Goal: Task Accomplishment & Management: Manage account settings

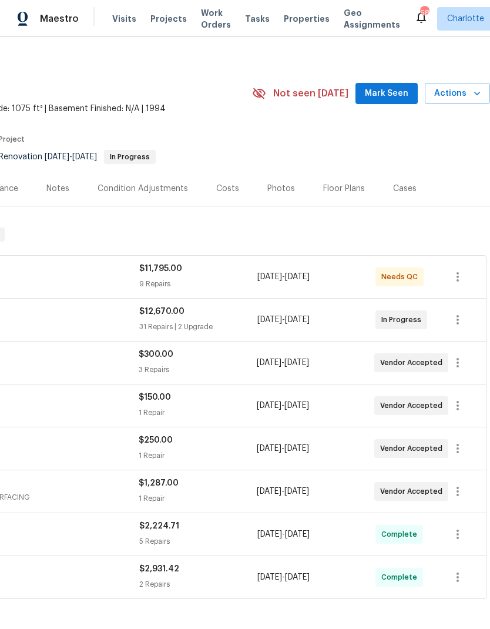
scroll to position [7, 174]
click at [460, 450] on icon "button" at bounding box center [458, 449] width 14 height 14
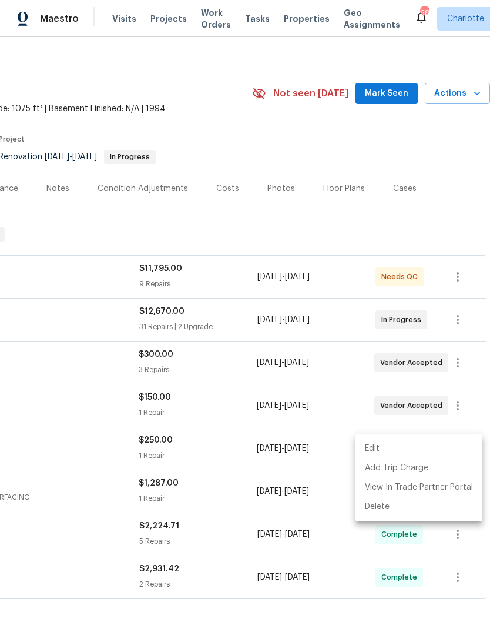
click at [394, 442] on li "Edit" at bounding box center [419, 448] width 127 height 19
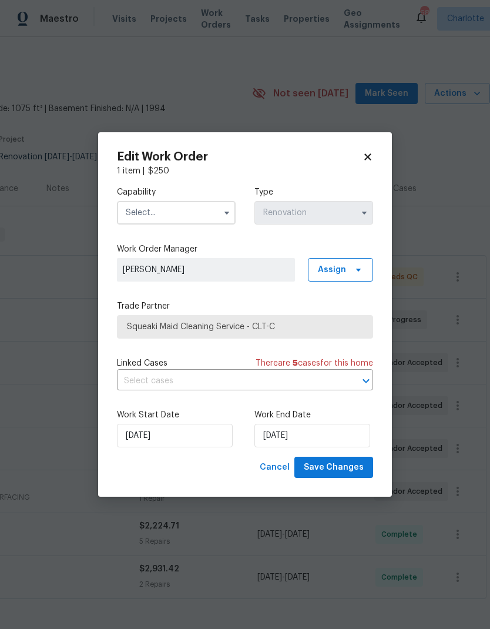
click at [121, 209] on input "text" at bounding box center [176, 213] width 119 height 24
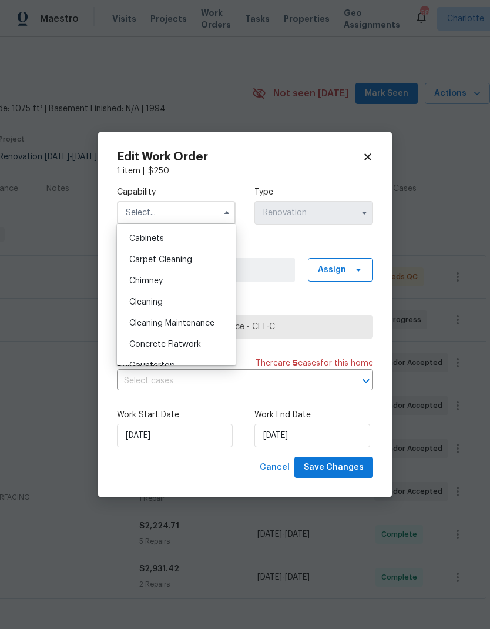
scroll to position [121, 0]
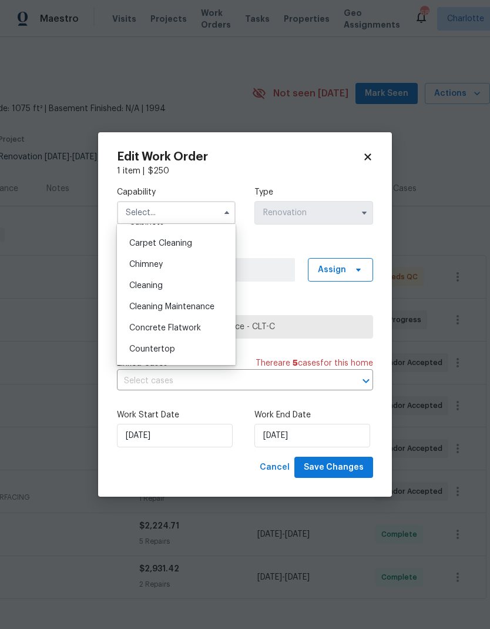
click at [128, 280] on div "Cleaning" at bounding box center [176, 285] width 113 height 21
type input "Cleaning"
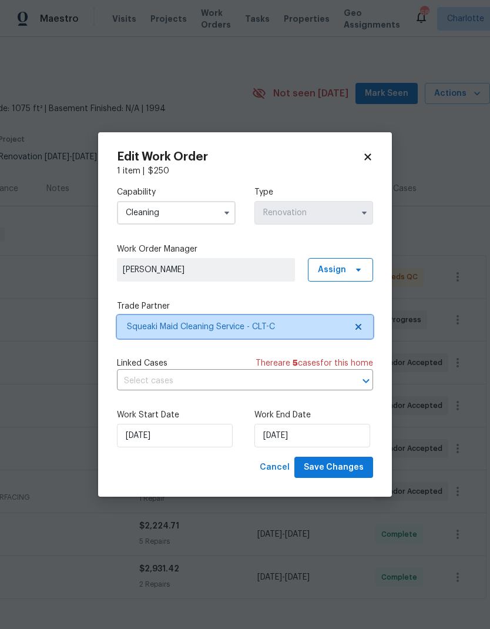
click at [353, 328] on span at bounding box center [356, 326] width 13 height 9
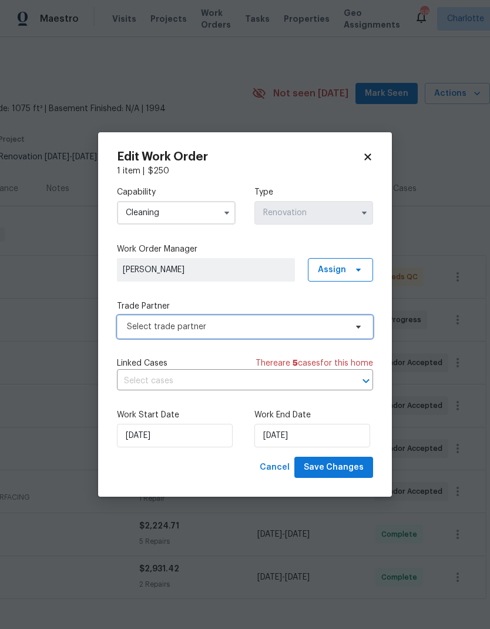
click at [362, 323] on icon at bounding box center [358, 326] width 9 height 9
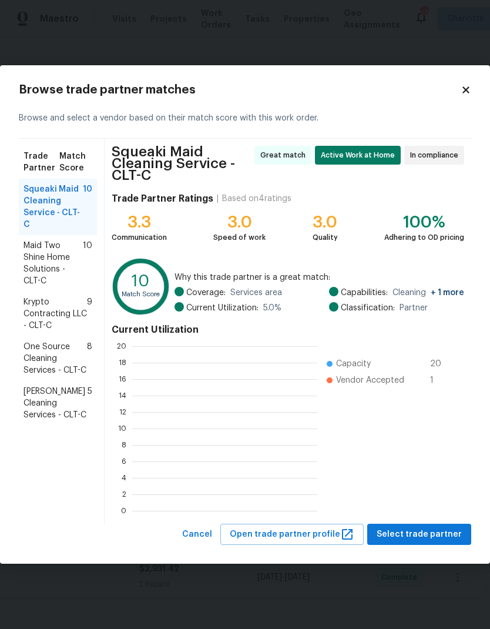
scroll to position [165, 185]
click at [21, 257] on div "Maid Two Shine Home Solutions - CLT-C 10" at bounding box center [58, 263] width 78 height 56
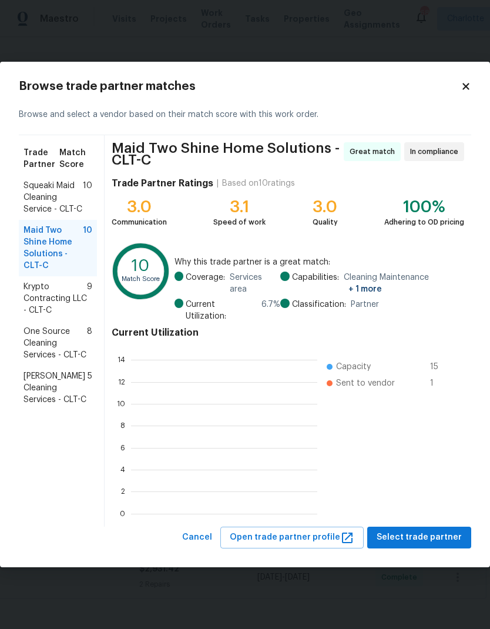
scroll to position [165, 186]
click at [35, 305] on span "Krypto Contracting LLC - CLT-C" at bounding box center [56, 298] width 64 height 35
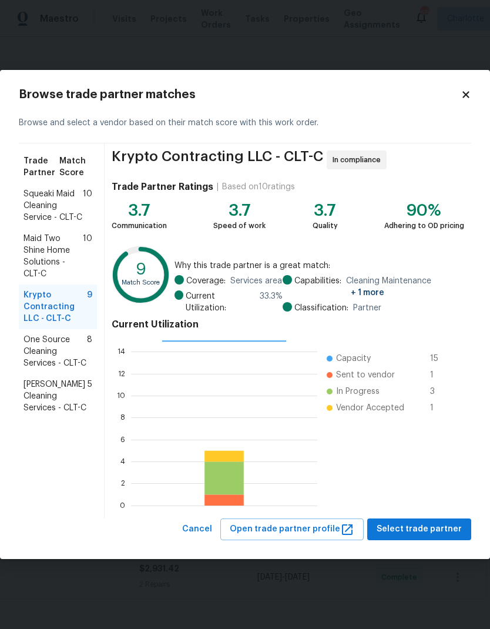
click at [31, 354] on span "One Source Cleaning Services - CLT-C" at bounding box center [56, 351] width 64 height 35
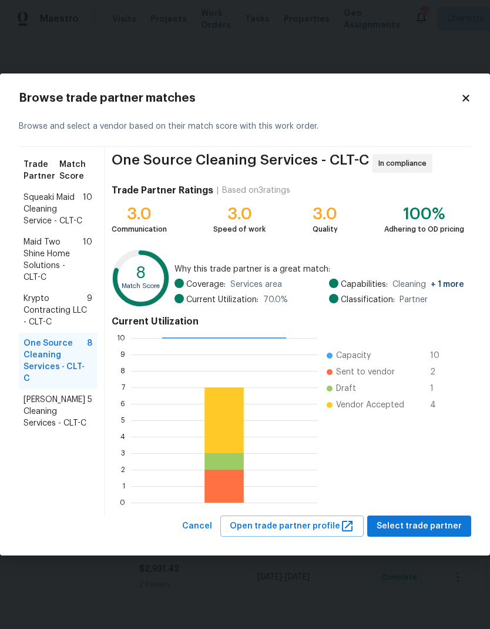
click at [39, 413] on span "DePascale Cleaning Services - CLT-C" at bounding box center [56, 411] width 64 height 35
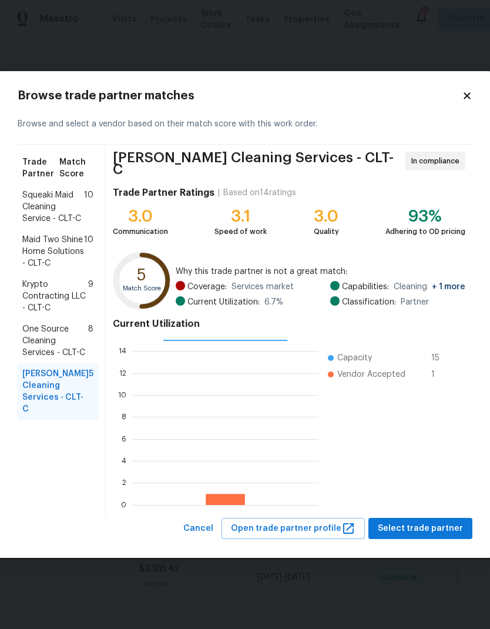
click at [32, 353] on span "One Source Cleaning Services - CLT-C" at bounding box center [55, 340] width 66 height 35
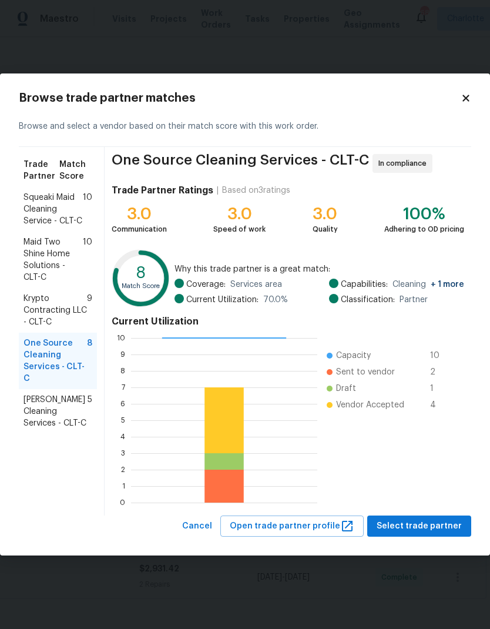
click at [33, 314] on span "Krypto Contracting LLC - CLT-C" at bounding box center [56, 310] width 64 height 35
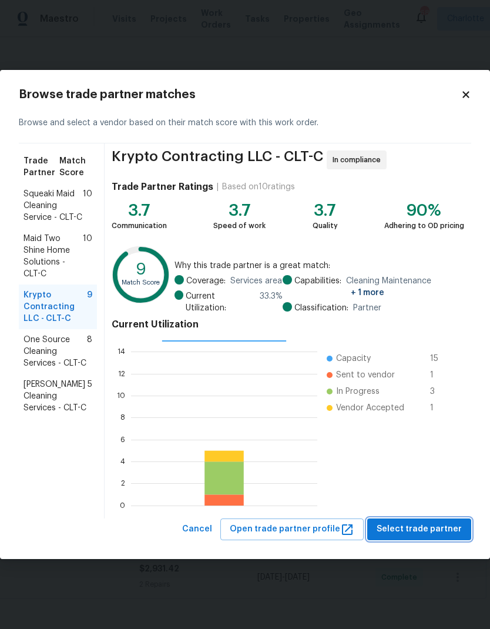
click at [436, 523] on span "Select trade partner" at bounding box center [419, 529] width 85 height 15
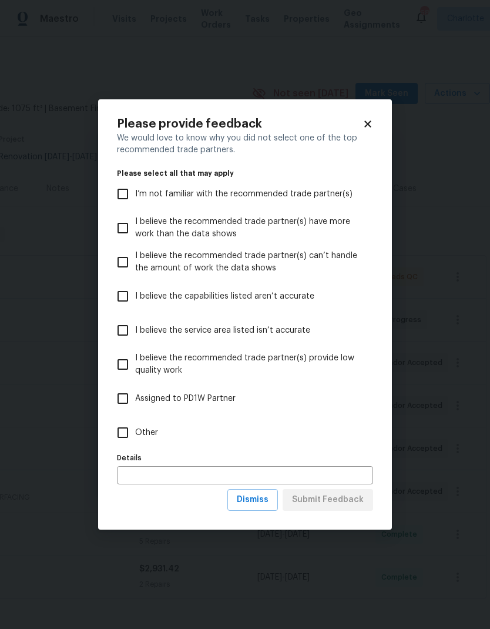
click at [266, 502] on span "Dismiss" at bounding box center [253, 500] width 32 height 15
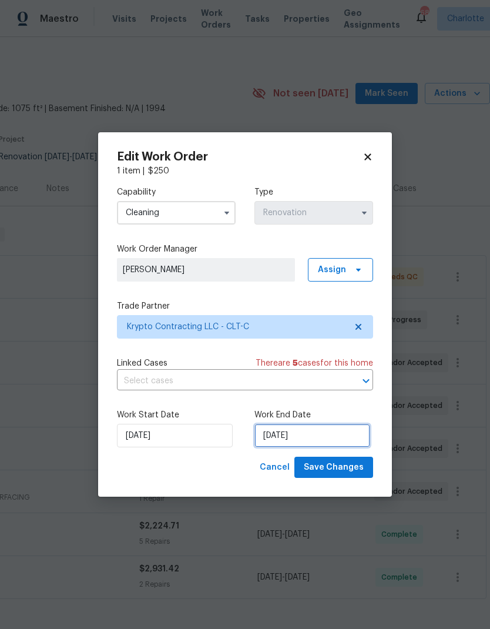
click at [330, 440] on input "[DATE]" at bounding box center [313, 436] width 116 height 24
select select "7"
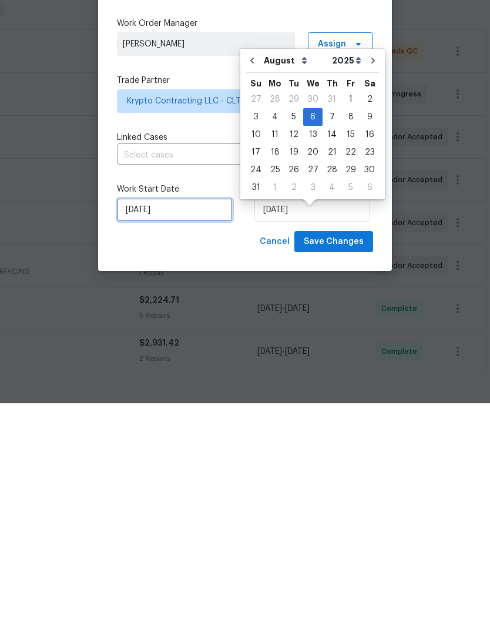
click at [212, 424] on input "[DATE]" at bounding box center [175, 436] width 116 height 24
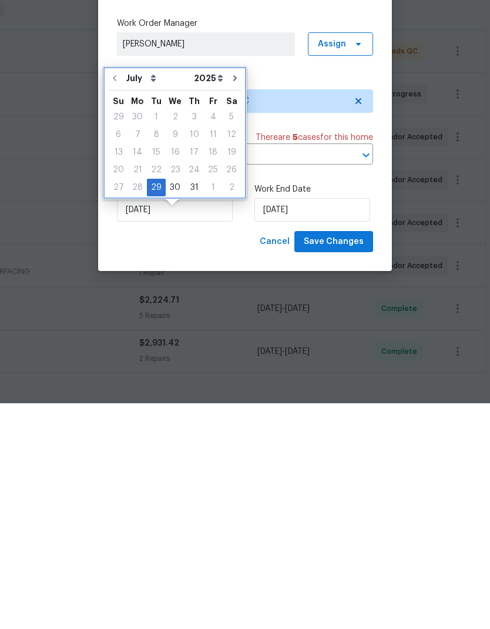
click at [233, 301] on icon "Go to next month" at bounding box center [235, 304] width 4 height 6
type input "8/29/2025"
select select "7"
type input "8/29/2025"
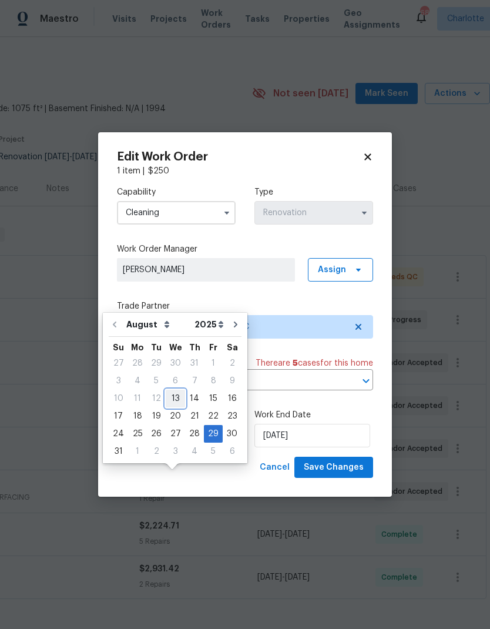
click at [173, 390] on div "13" at bounding box center [175, 398] width 19 height 16
type input "[DATE]"
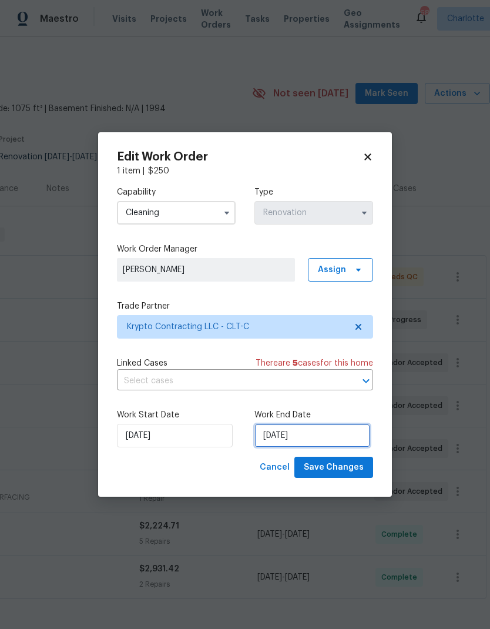
click at [347, 441] on input "8/29/2025" at bounding box center [313, 436] width 116 height 24
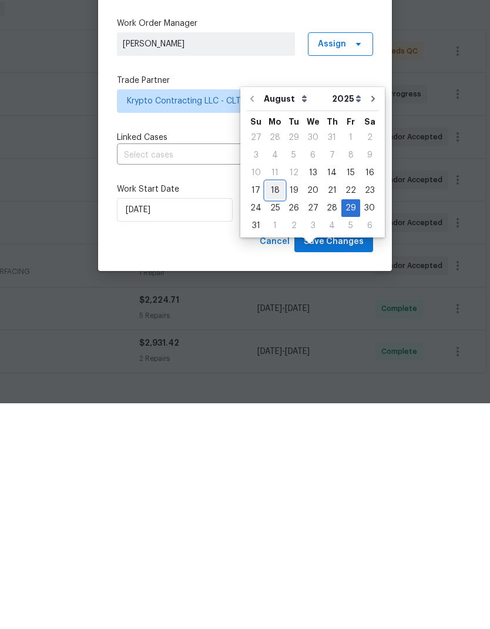
click at [276, 408] on div "18" at bounding box center [275, 416] width 19 height 16
type input "[DATE]"
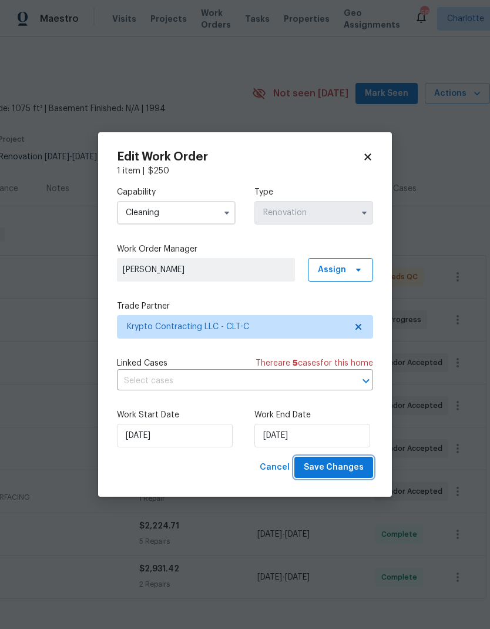
click at [336, 469] on span "Save Changes" at bounding box center [334, 467] width 60 height 15
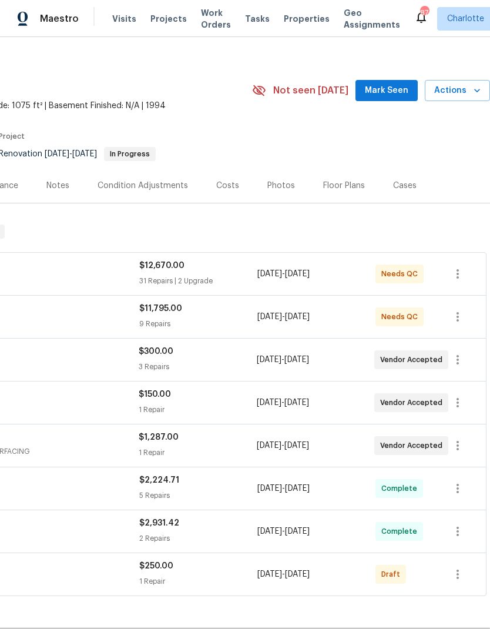
scroll to position [11, 174]
click at [462, 567] on icon "button" at bounding box center [458, 574] width 14 height 14
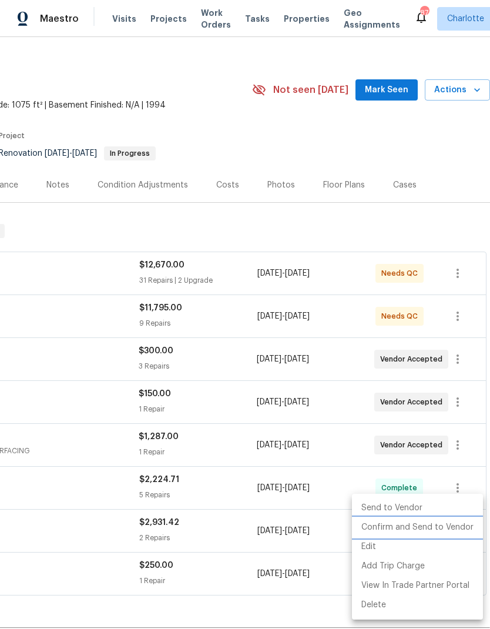
click at [434, 524] on li "Confirm and Send to Vendor" at bounding box center [417, 527] width 131 height 19
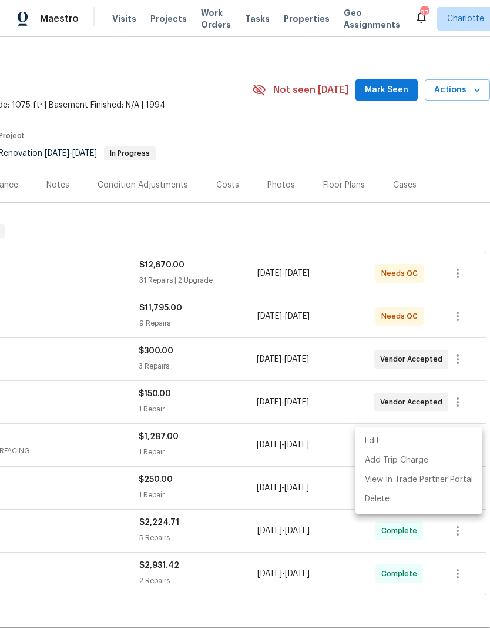
click at [195, 99] on div at bounding box center [245, 314] width 490 height 629
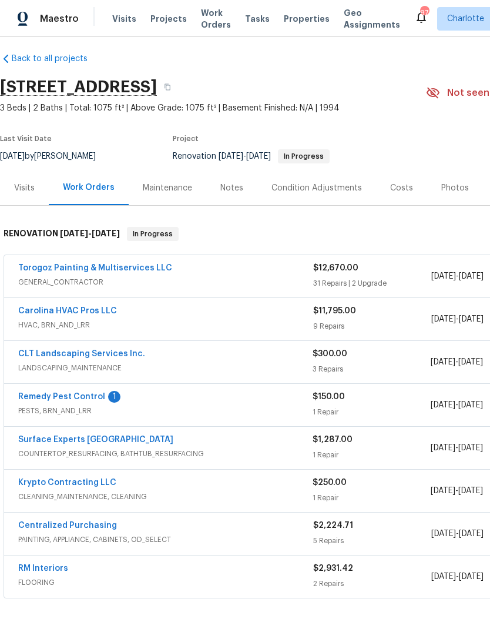
scroll to position [7, 0]
click at [225, 183] on div "Notes" at bounding box center [231, 189] width 23 height 12
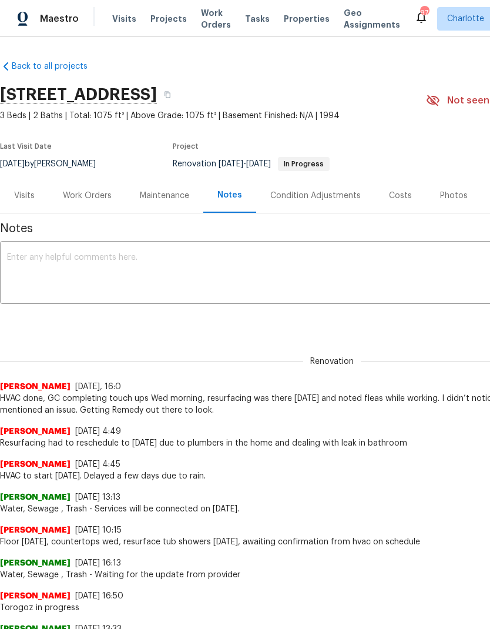
click at [391, 273] on textarea at bounding box center [332, 273] width 650 height 41
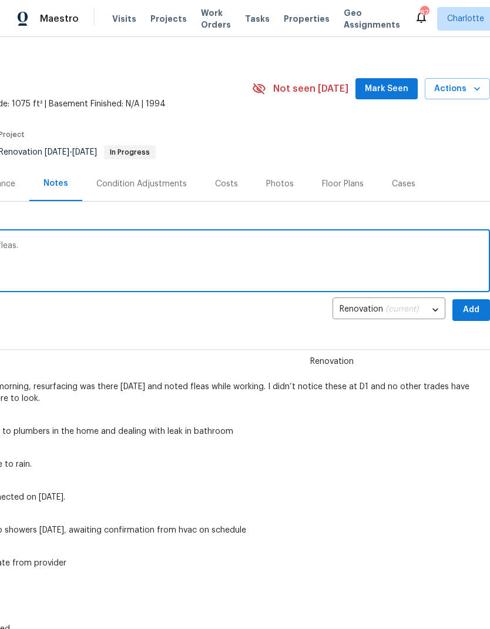
scroll to position [11, 174]
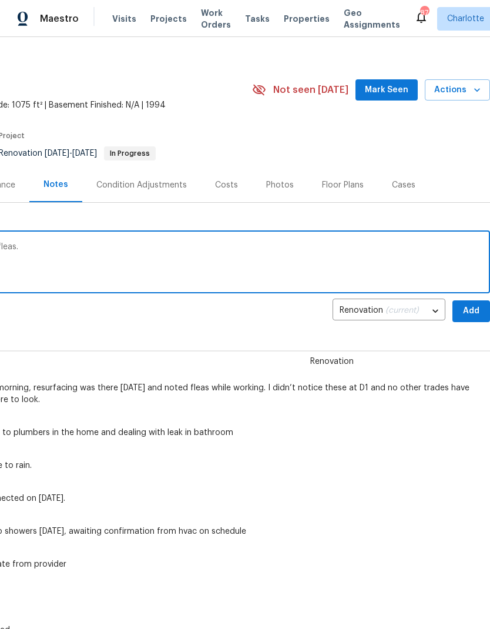
type textarea "Remedy scheduled for [DATE] to look into fleas."
click at [473, 313] on span "Add" at bounding box center [471, 311] width 19 height 15
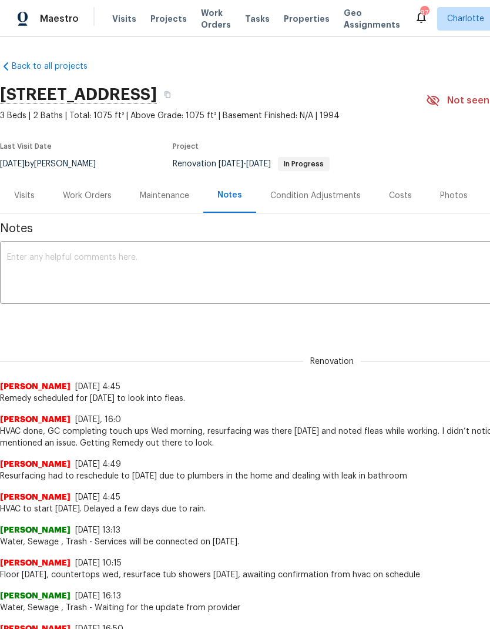
scroll to position [0, 0]
click at [115, 15] on span "Visits" at bounding box center [124, 19] width 24 height 12
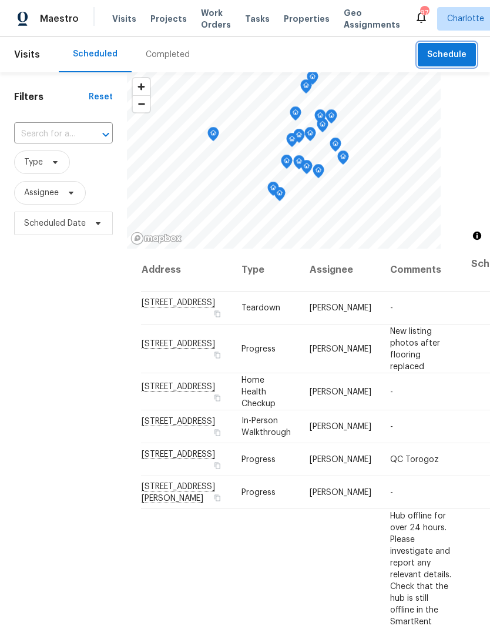
click at [459, 53] on span "Schedule" at bounding box center [446, 55] width 39 height 15
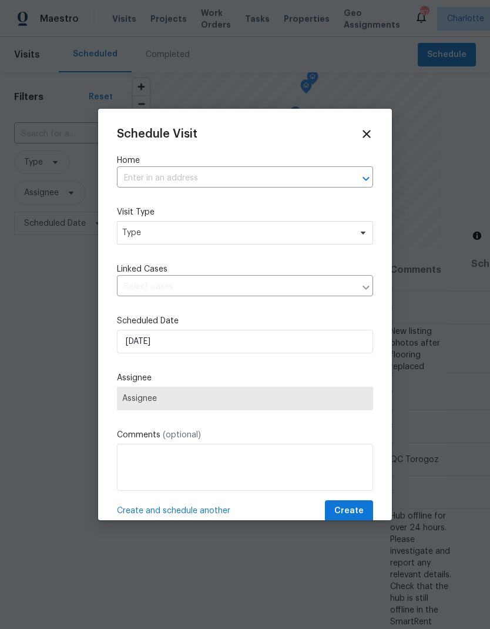
click at [362, 182] on icon "Open" at bounding box center [366, 179] width 14 height 14
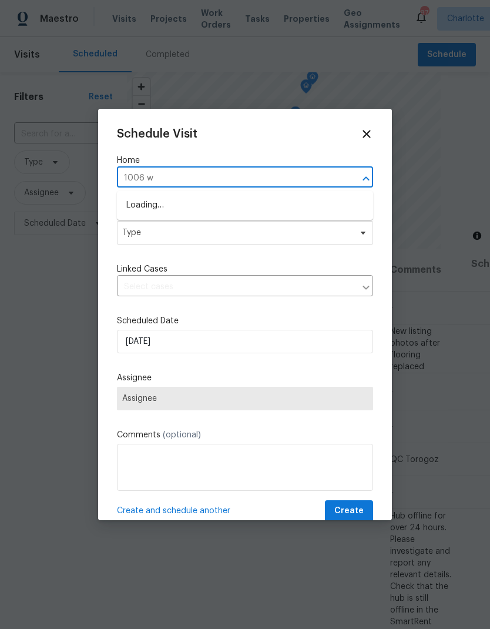
type input "1006 wi"
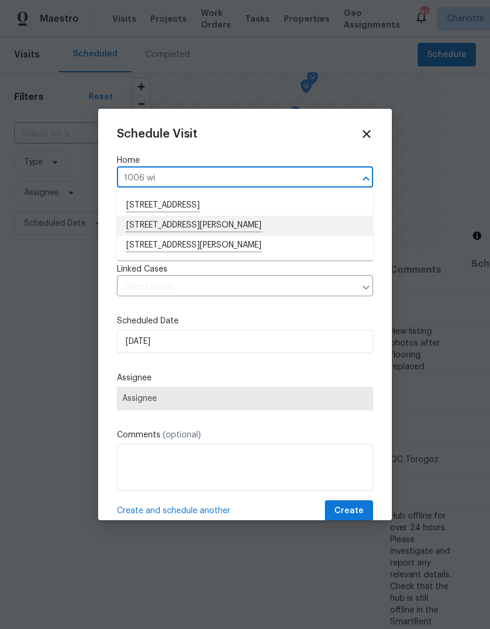
click at [255, 226] on li "[STREET_ADDRESS][PERSON_NAME]" at bounding box center [245, 226] width 256 height 20
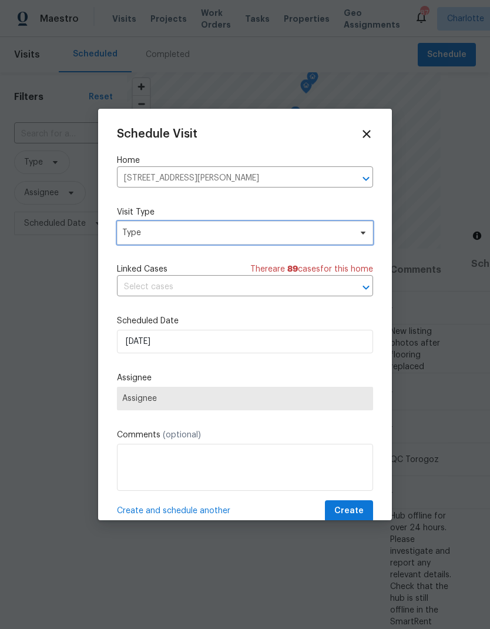
click at [364, 238] on icon at bounding box center [363, 232] width 9 height 9
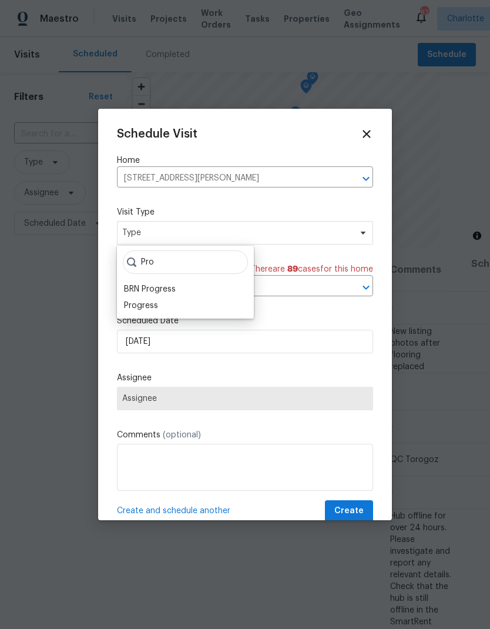
type input "Pro"
click at [133, 310] on div "Progress" at bounding box center [141, 306] width 34 height 12
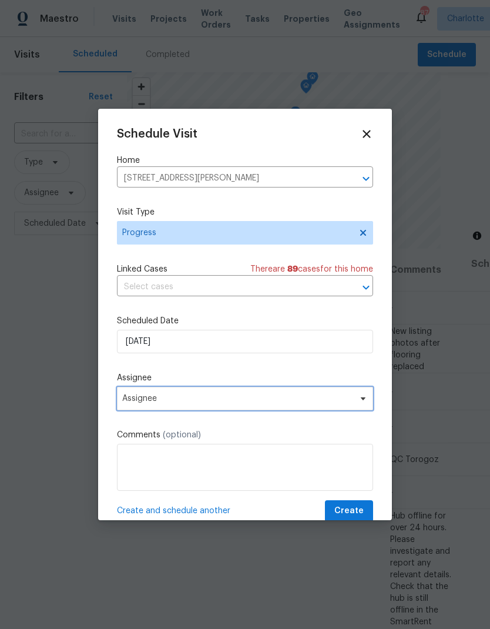
click at [363, 400] on icon at bounding box center [363, 398] width 5 height 3
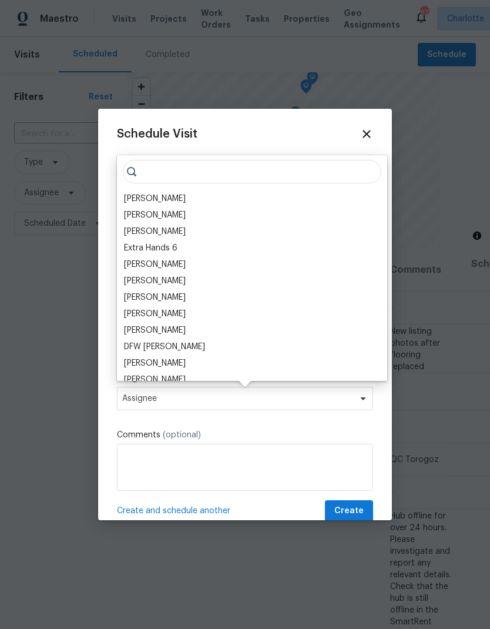
click at [141, 200] on div "[PERSON_NAME]" at bounding box center [155, 199] width 62 height 12
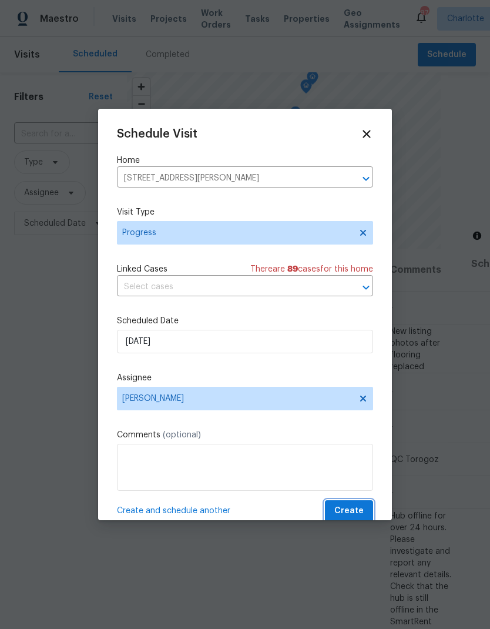
click at [359, 514] on span "Create" at bounding box center [349, 511] width 29 height 15
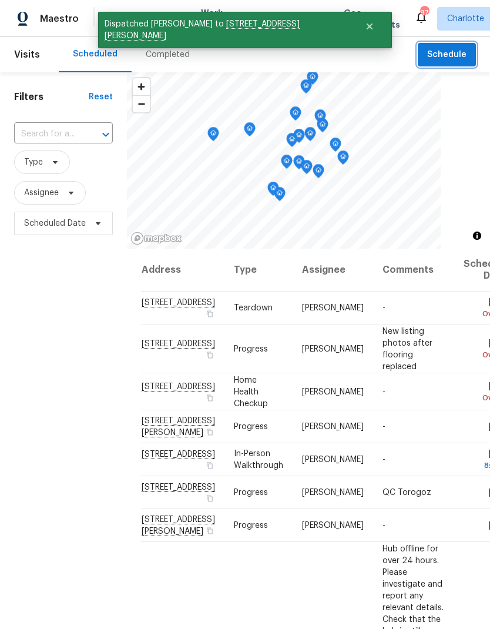
click at [457, 56] on span "Schedule" at bounding box center [446, 55] width 39 height 15
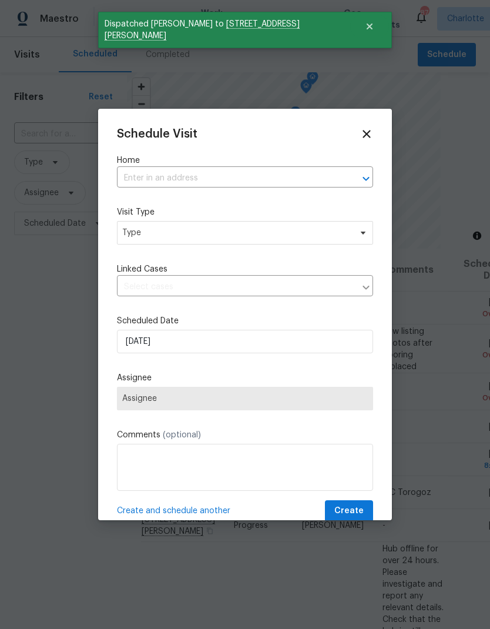
click at [360, 185] on icon "Open" at bounding box center [366, 179] width 14 height 14
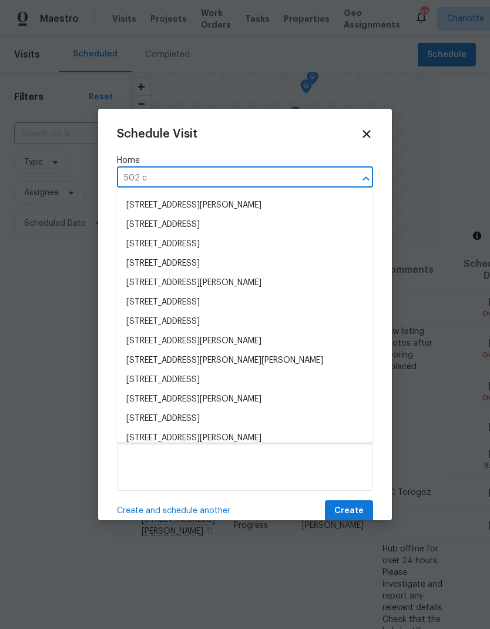
type input "502 ch"
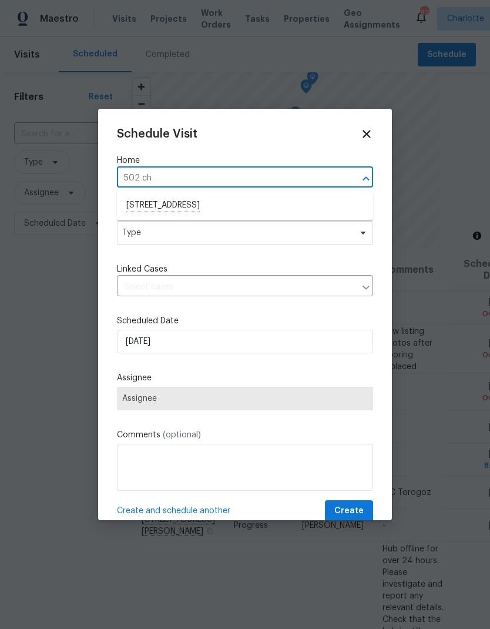
click at [255, 198] on li "[STREET_ADDRESS]" at bounding box center [245, 206] width 256 height 20
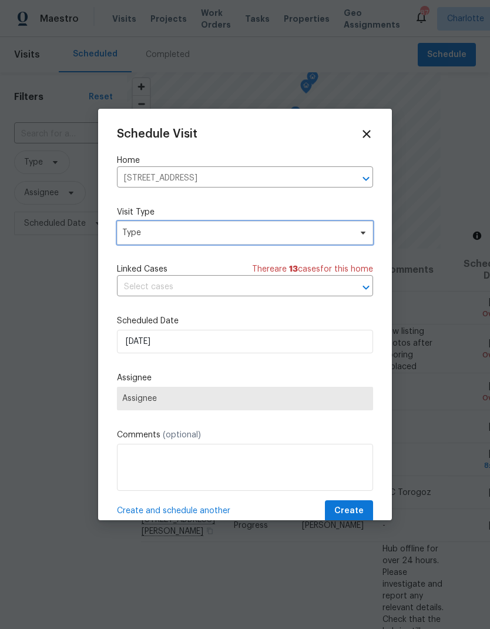
click at [363, 229] on icon at bounding box center [363, 232] width 9 height 9
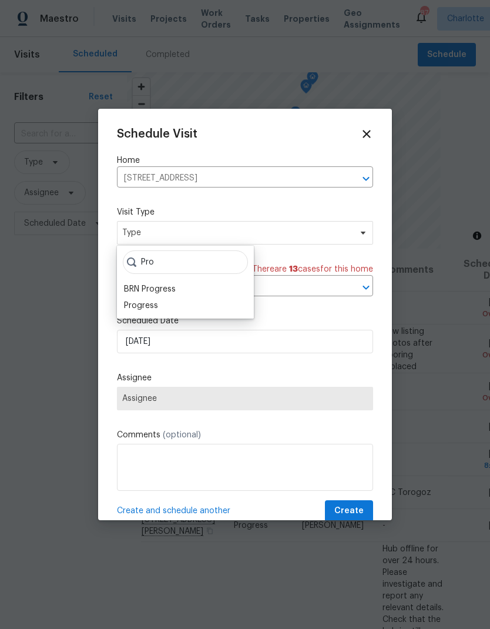
type input "Pro"
click at [130, 311] on div "Progress" at bounding box center [141, 306] width 34 height 12
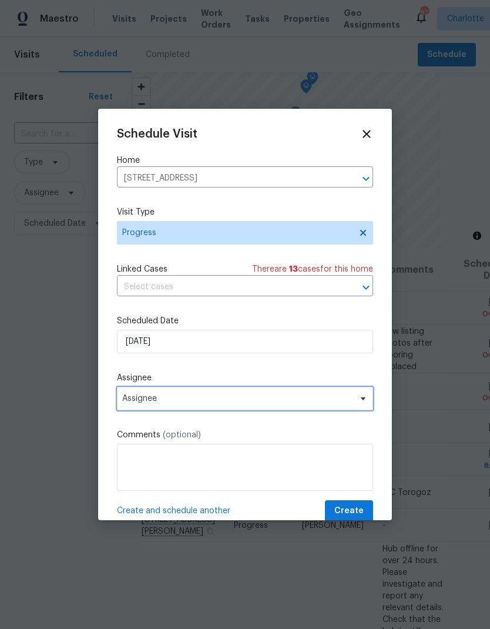
click at [126, 403] on span "Assignee" at bounding box center [237, 398] width 230 height 9
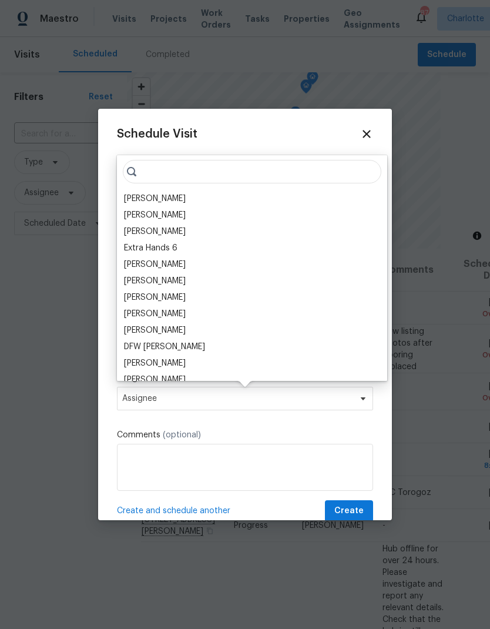
click at [108, 228] on div "Schedule Visit Home [STREET_ADDRESS] ​ Visit Type Progress Linked Cases There a…" at bounding box center [245, 315] width 294 height 412
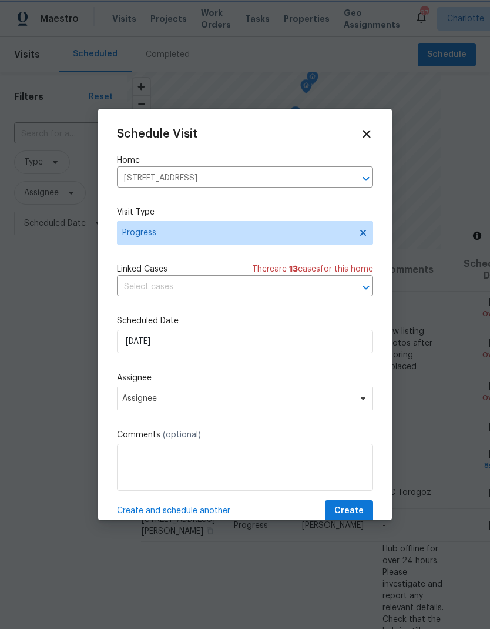
click at [141, 200] on div "Schedule Visit Home [STREET_ADDRESS] ​ Visit Type Progress Linked Cases There a…" at bounding box center [245, 325] width 256 height 395
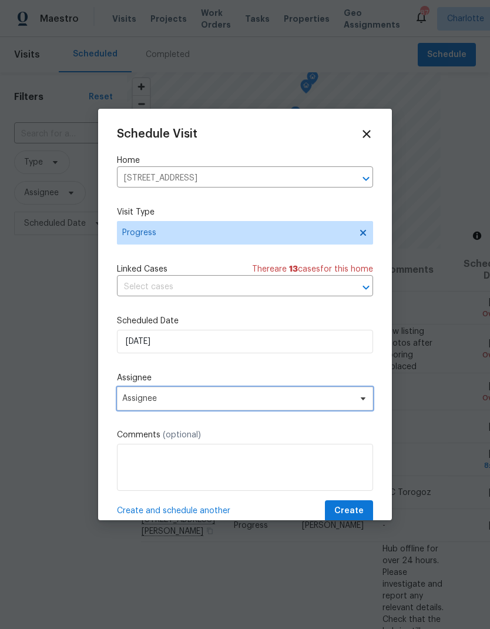
click at [127, 402] on span "Assignee" at bounding box center [237, 398] width 230 height 9
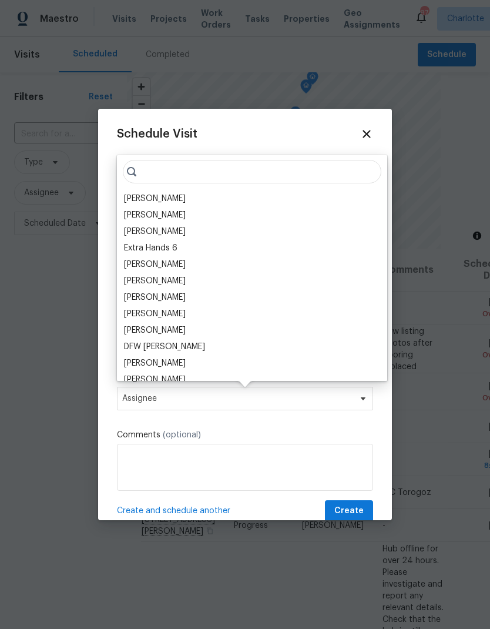
click at [151, 193] on div "[PERSON_NAME]" at bounding box center [155, 199] width 62 height 12
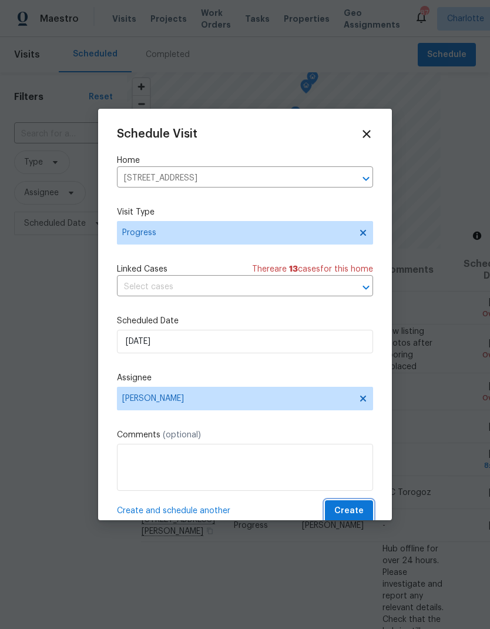
click at [357, 516] on span "Create" at bounding box center [349, 511] width 29 height 15
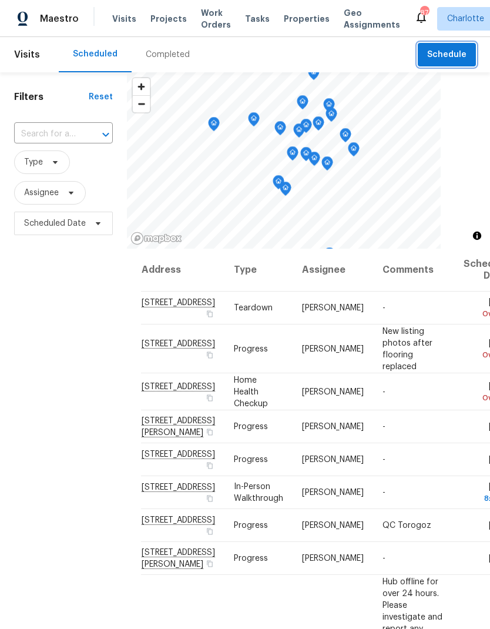
click at [457, 59] on span "Schedule" at bounding box center [446, 55] width 39 height 15
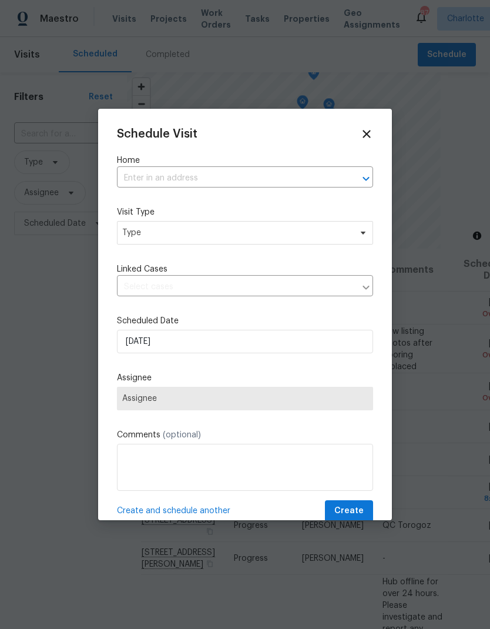
click at [359, 179] on icon "Open" at bounding box center [366, 179] width 14 height 14
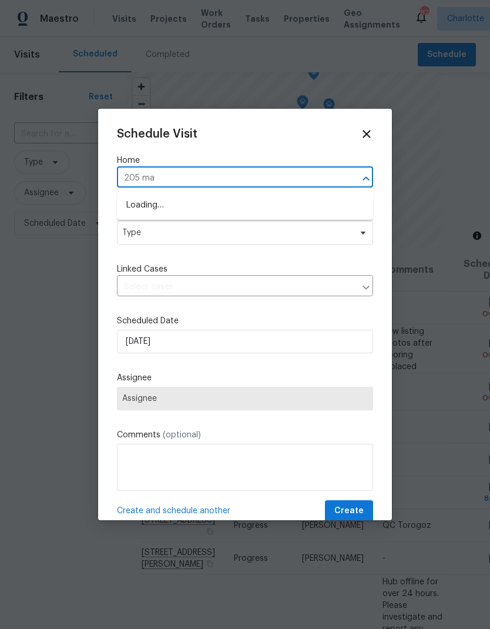
type input "205 mau"
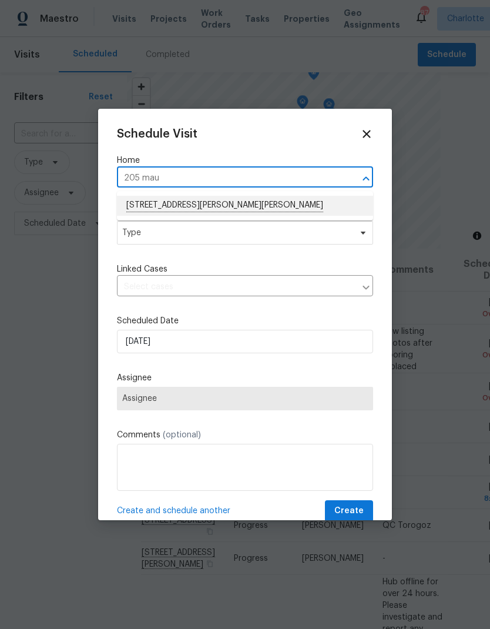
click at [262, 209] on li "[STREET_ADDRESS][PERSON_NAME][PERSON_NAME]" at bounding box center [245, 206] width 256 height 20
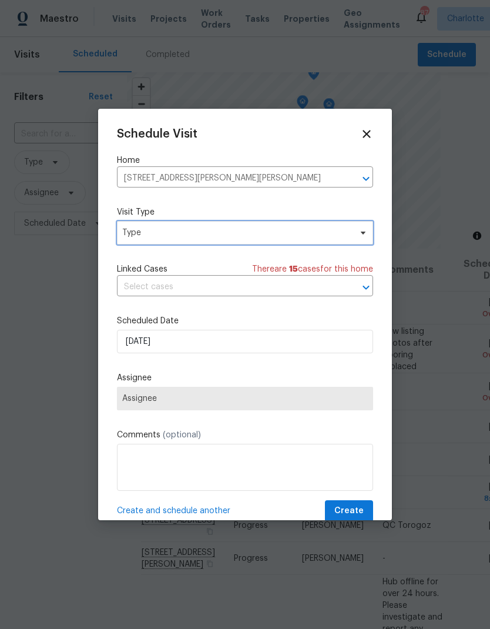
click at [365, 232] on icon at bounding box center [363, 232] width 9 height 9
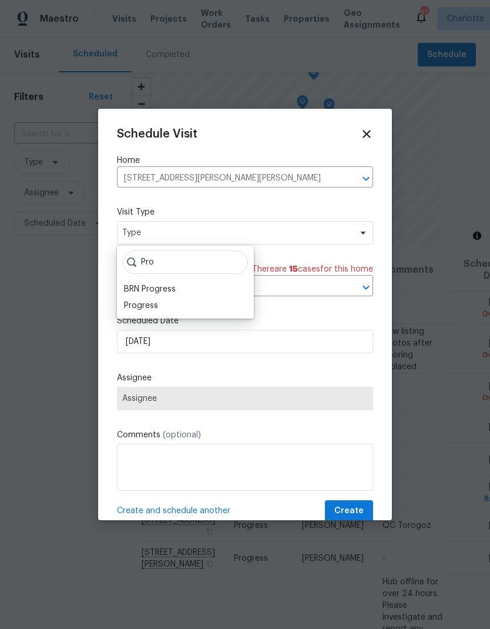
type input "Pro"
click at [131, 308] on div "Progress" at bounding box center [141, 306] width 34 height 12
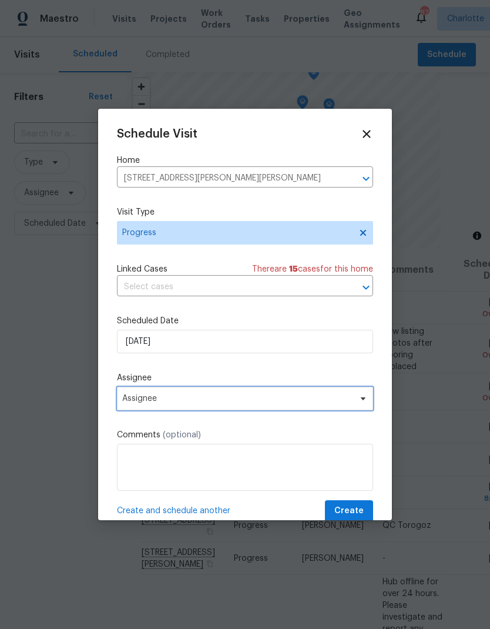
click at [123, 402] on span "Assignee" at bounding box center [237, 398] width 230 height 9
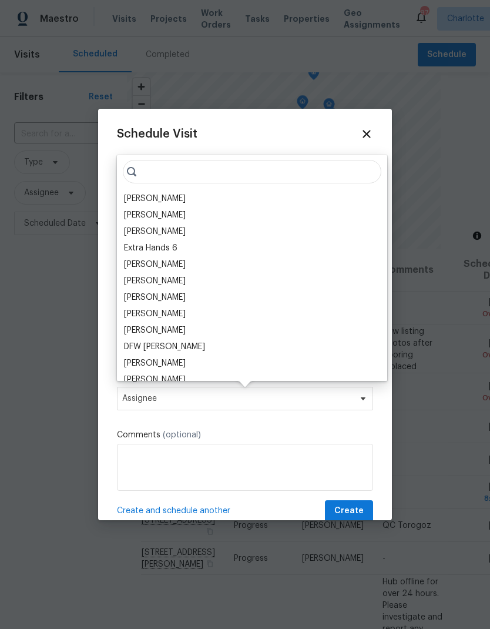
click at [138, 201] on div "[PERSON_NAME]" at bounding box center [155, 199] width 62 height 12
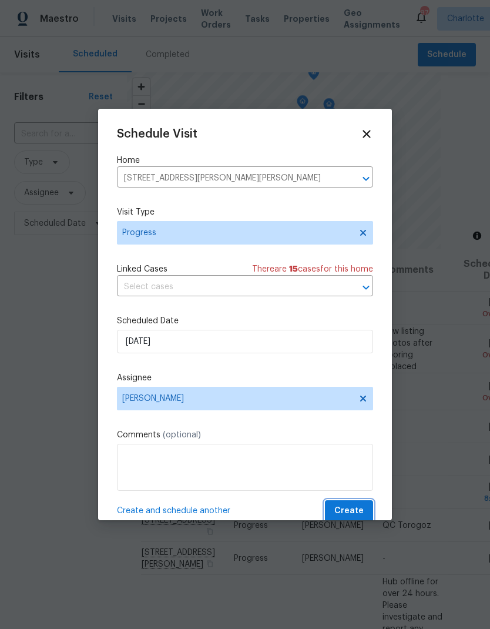
click at [358, 512] on span "Create" at bounding box center [349, 511] width 29 height 15
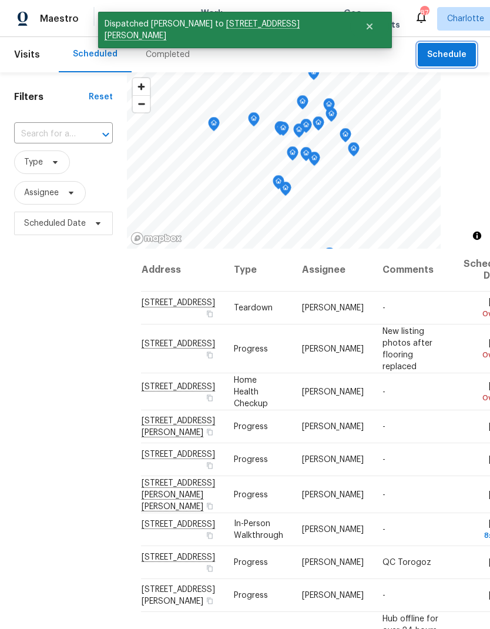
click at [460, 51] on span "Schedule" at bounding box center [446, 55] width 39 height 15
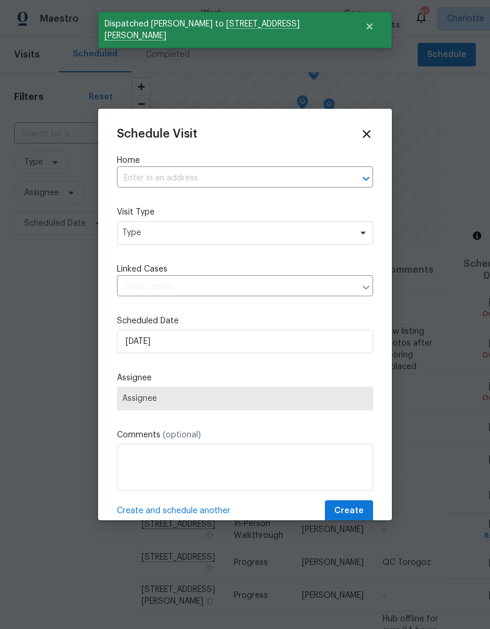
click at [373, 178] on button "Open" at bounding box center [366, 179] width 16 height 16
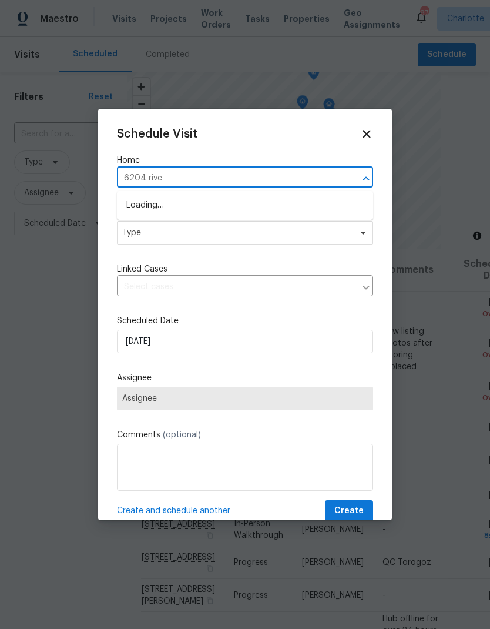
type input "6204 river"
click at [255, 207] on li "[STREET_ADDRESS]" at bounding box center [245, 205] width 256 height 19
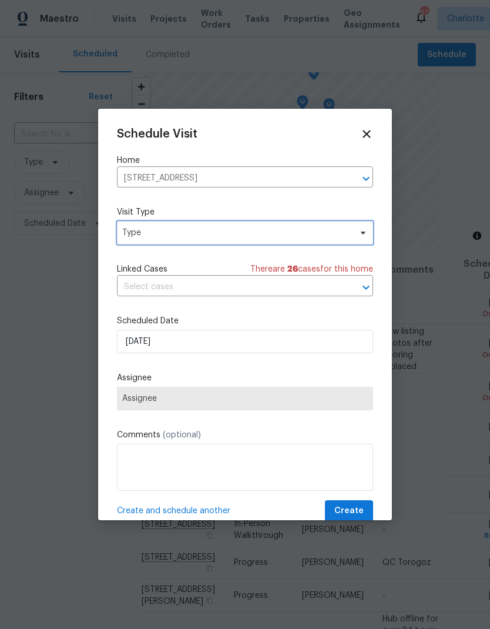
click at [364, 234] on icon at bounding box center [363, 233] width 5 height 3
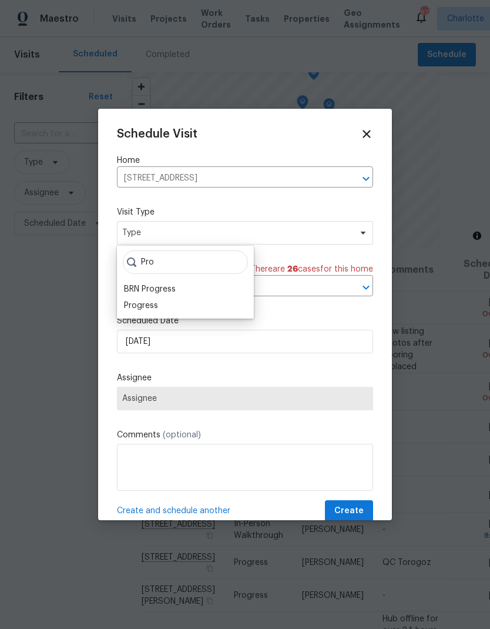
type input "Pro"
click at [135, 303] on div "Progress" at bounding box center [141, 306] width 34 height 12
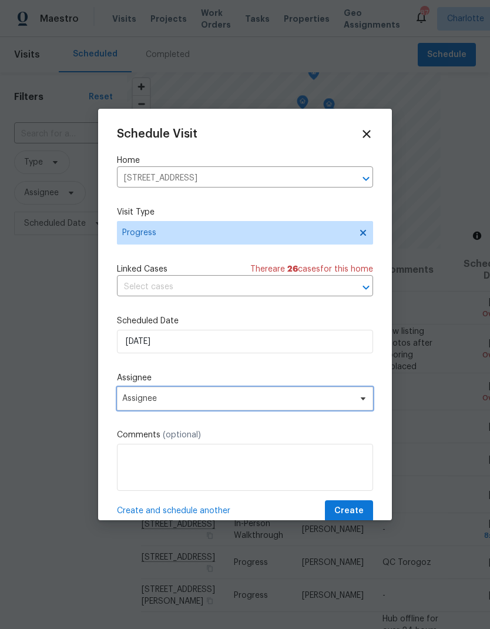
click at [129, 403] on span "Assignee" at bounding box center [237, 398] width 230 height 9
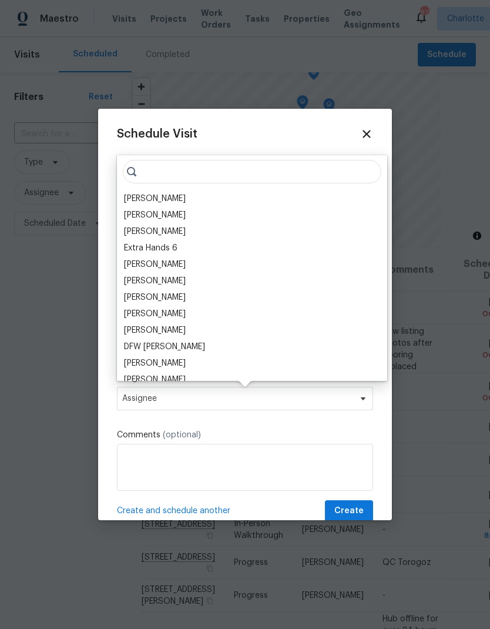
click at [131, 197] on div "[PERSON_NAME]" at bounding box center [155, 199] width 62 height 12
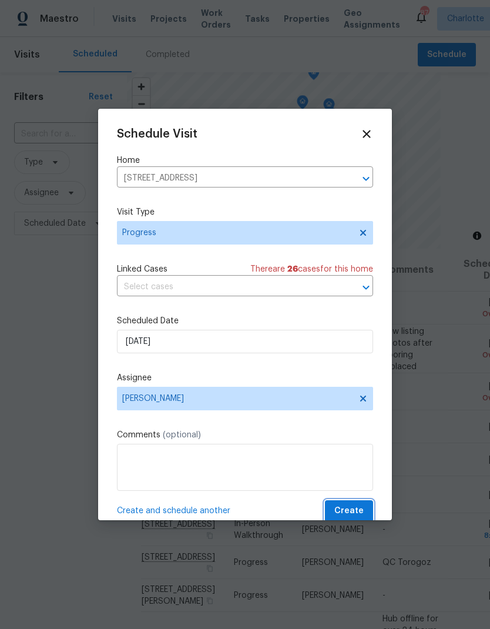
click at [358, 513] on span "Create" at bounding box center [349, 511] width 29 height 15
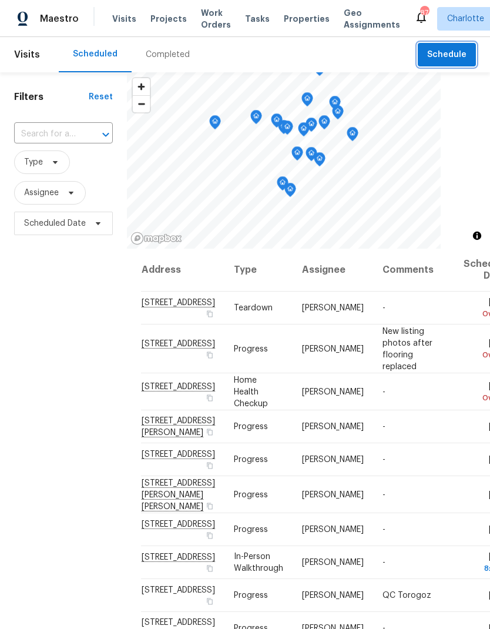
click at [460, 58] on span "Schedule" at bounding box center [446, 55] width 39 height 15
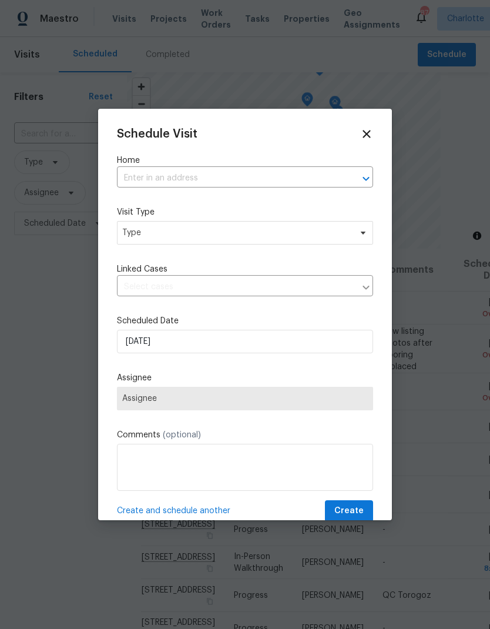
click at [363, 172] on icon "Open" at bounding box center [366, 179] width 14 height 14
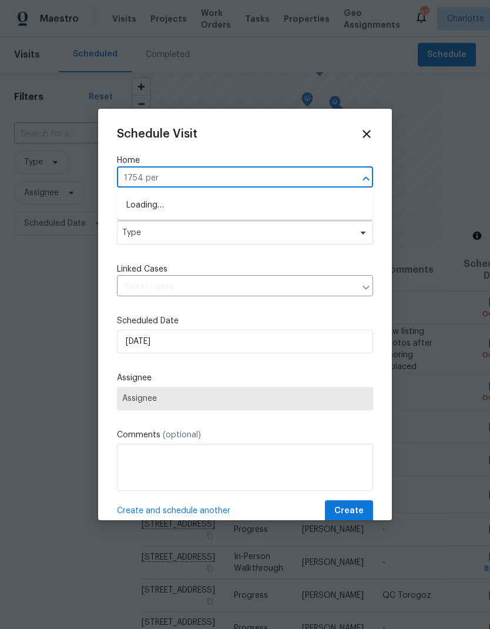
type input "1754 perf"
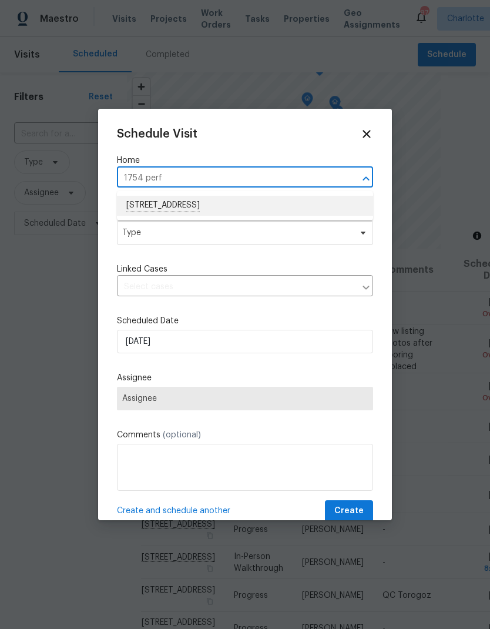
click at [149, 211] on li "[STREET_ADDRESS]" at bounding box center [245, 206] width 256 height 20
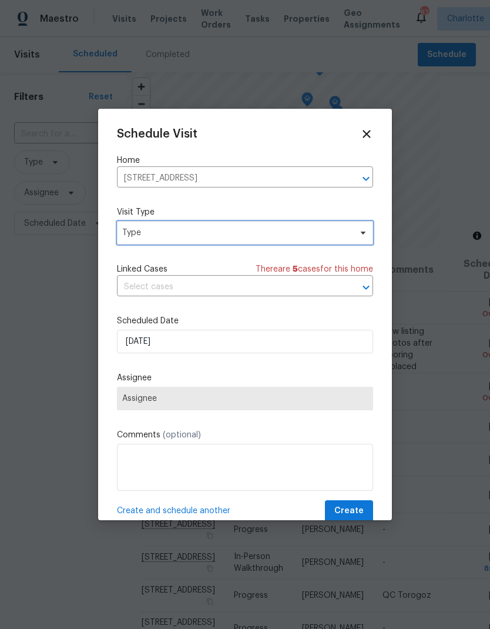
click at [363, 234] on icon at bounding box center [363, 233] width 5 height 3
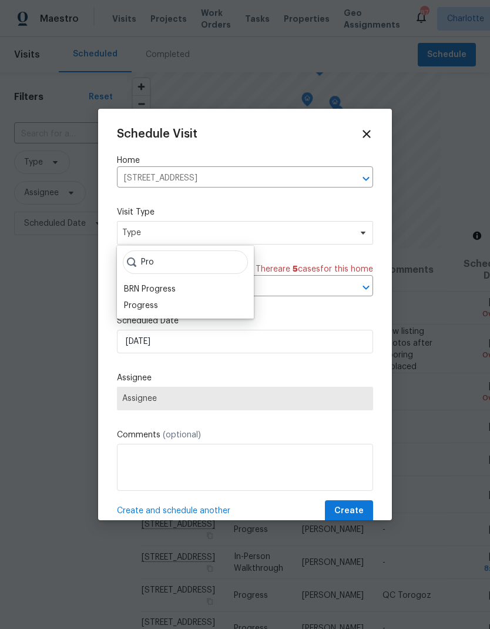
type input "Pro"
click at [135, 308] on div "Progress" at bounding box center [141, 306] width 34 height 12
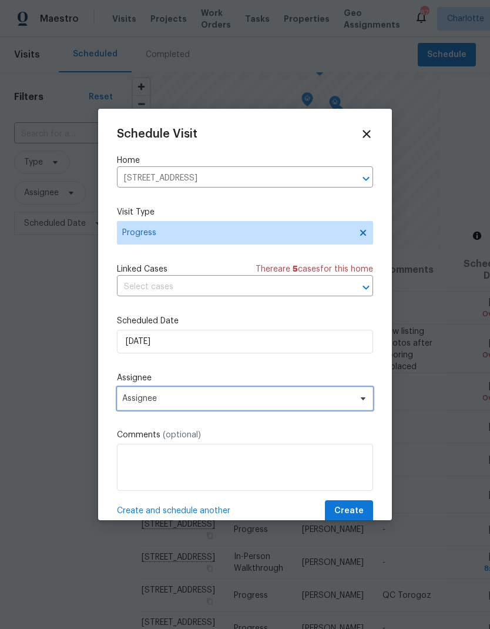
click at [355, 403] on span at bounding box center [361, 398] width 13 height 9
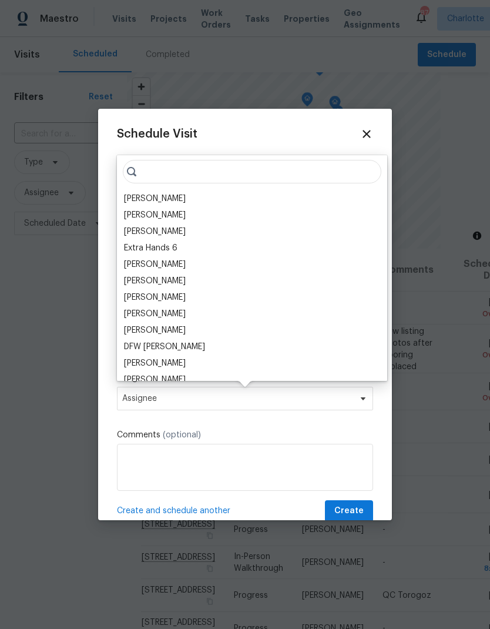
click at [132, 198] on div "[PERSON_NAME]" at bounding box center [155, 199] width 62 height 12
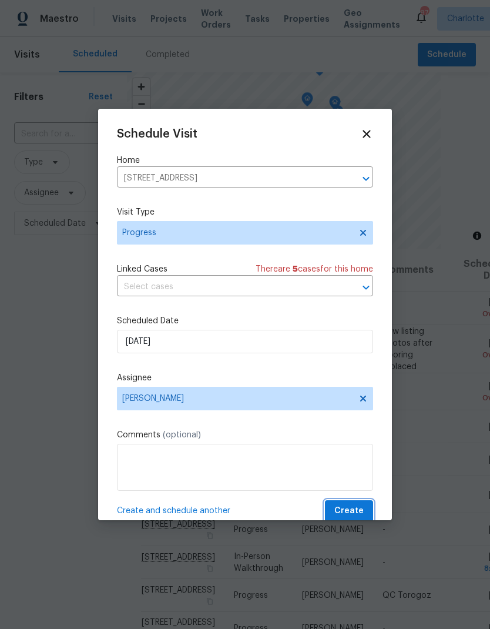
click at [356, 516] on span "Create" at bounding box center [349, 511] width 29 height 15
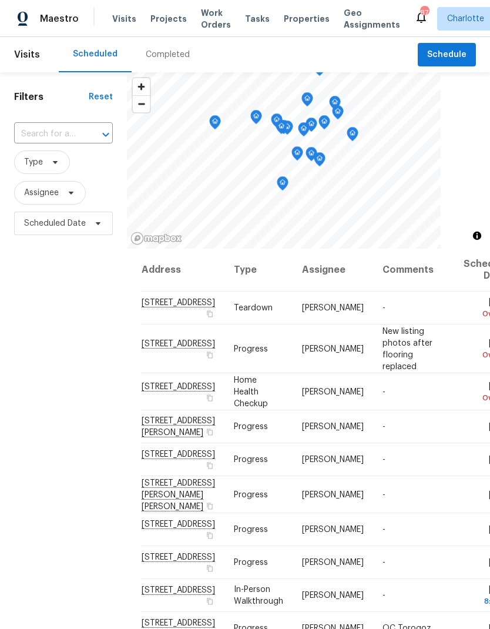
click at [156, 18] on span "Projects" at bounding box center [169, 19] width 36 height 12
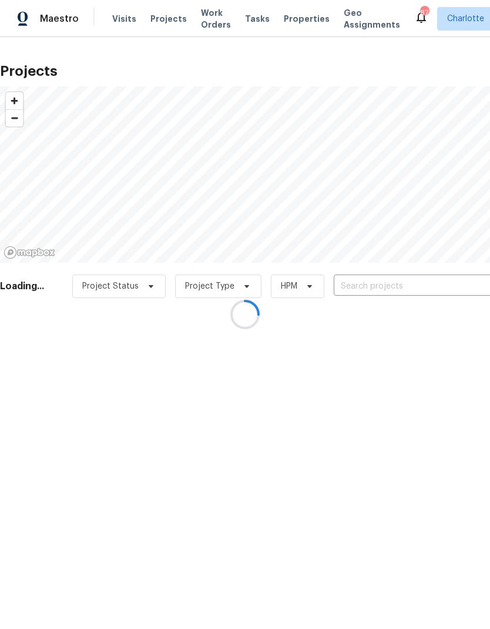
click at [422, 289] on div at bounding box center [245, 314] width 490 height 629
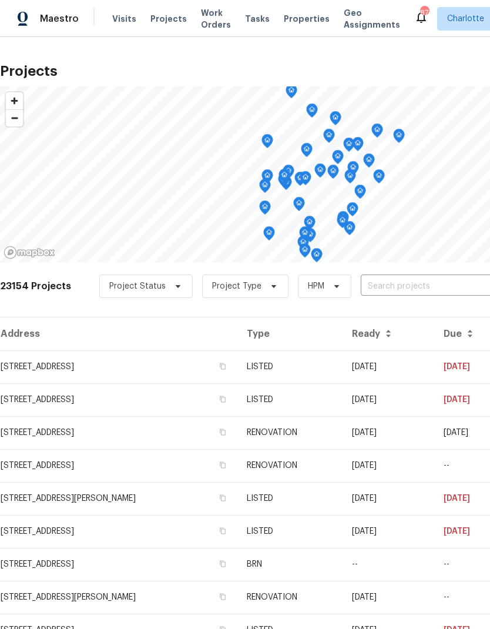
click at [427, 288] on input "text" at bounding box center [428, 287] width 135 height 18
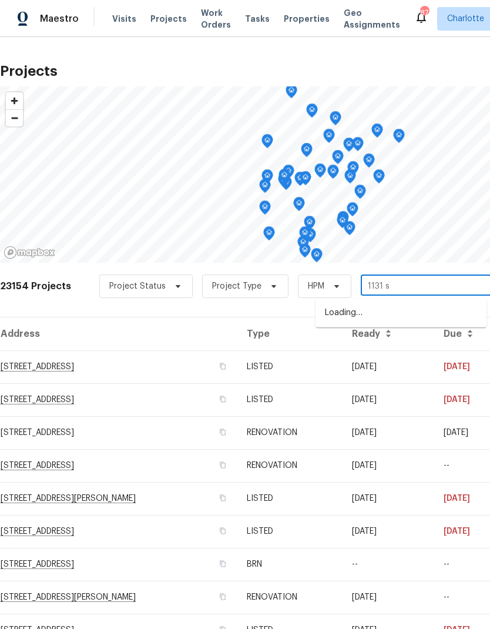
type input "1131 su"
click at [394, 319] on li "[STREET_ADDRESS]" at bounding box center [401, 313] width 171 height 20
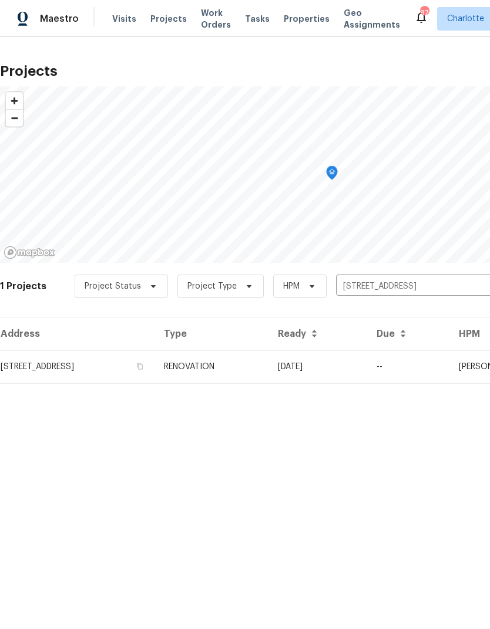
click at [63, 366] on td "[STREET_ADDRESS]" at bounding box center [77, 366] width 155 height 33
